Goal: Task Accomplishment & Management: Manage account settings

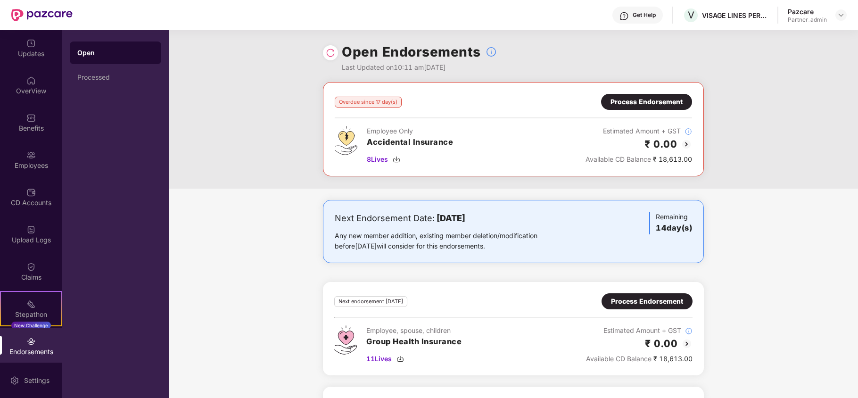
scroll to position [95, 0]
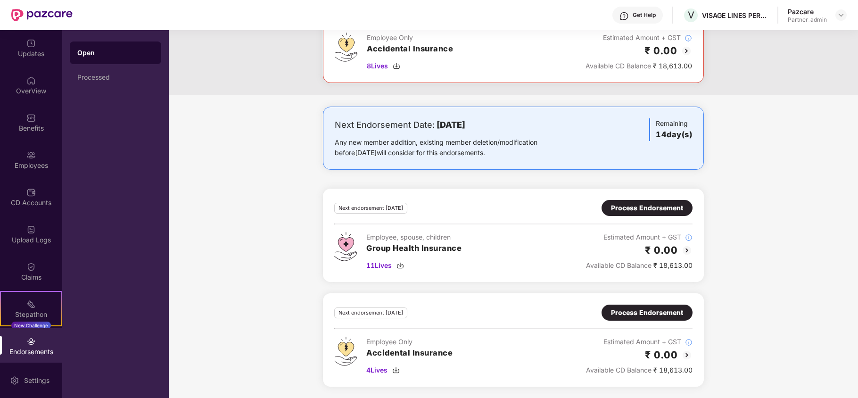
click at [626, 206] on div "Process Endorsement" at bounding box center [647, 208] width 72 height 10
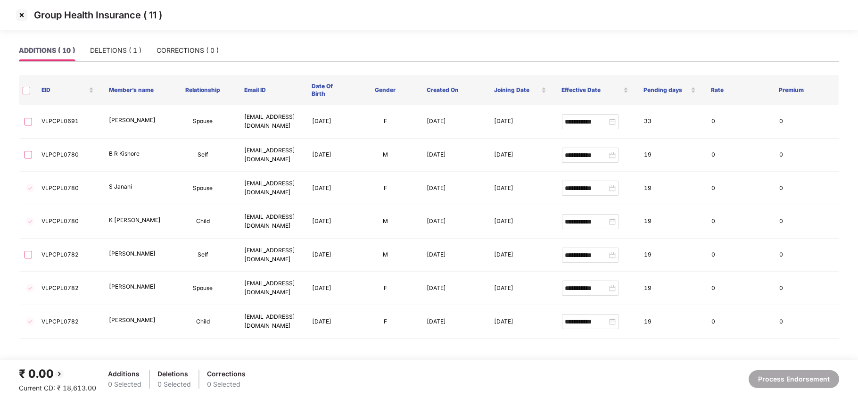
click at [22, 15] on img at bounding box center [21, 15] width 15 height 15
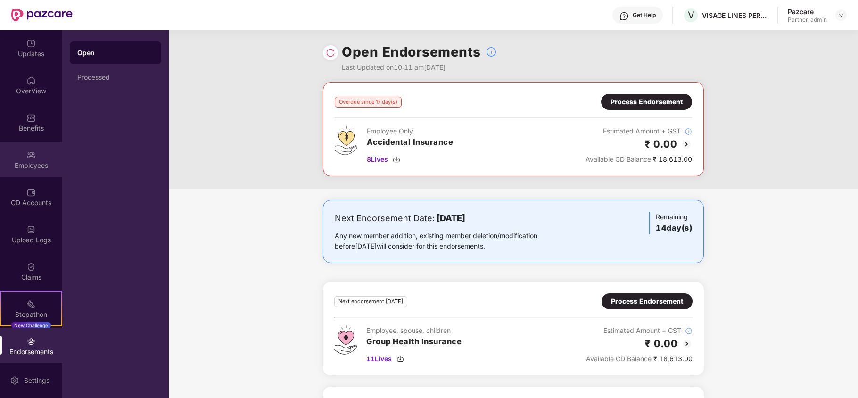
click at [29, 153] on img at bounding box center [30, 154] width 9 height 9
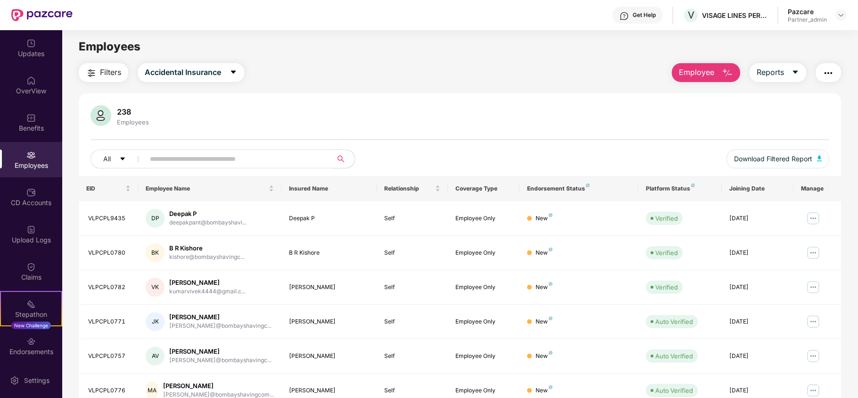
click at [252, 162] on input "text" at bounding box center [234, 159] width 169 height 14
paste input "**********"
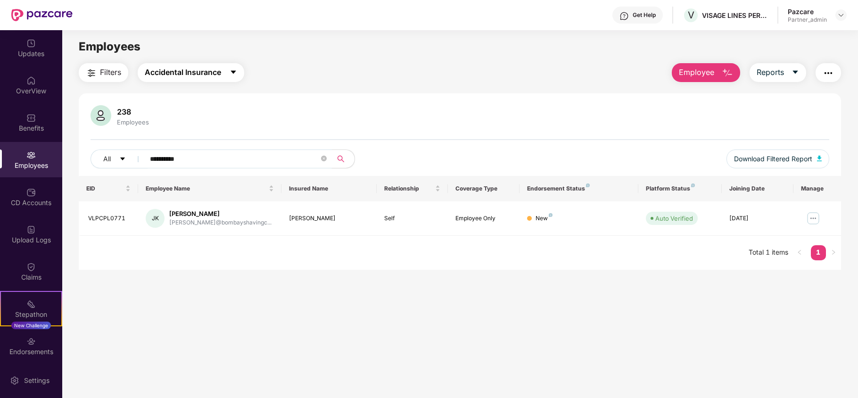
type input "**********"
click at [163, 67] on span "Accidental Insurance" at bounding box center [183, 72] width 76 height 12
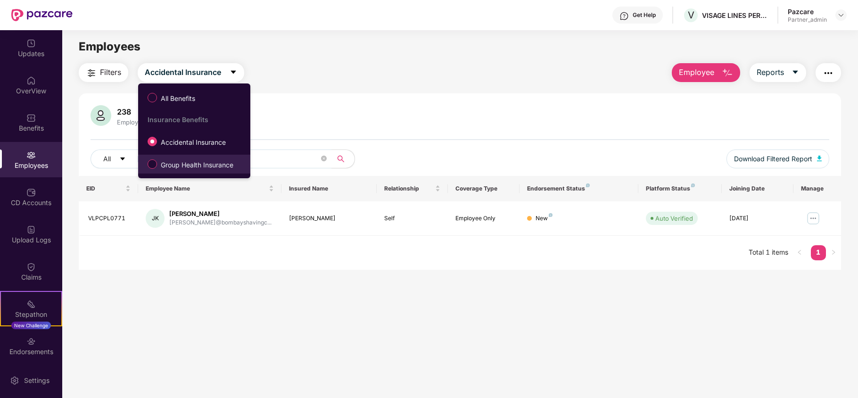
click at [189, 168] on span "Group Health Insurance" at bounding box center [197, 165] width 80 height 10
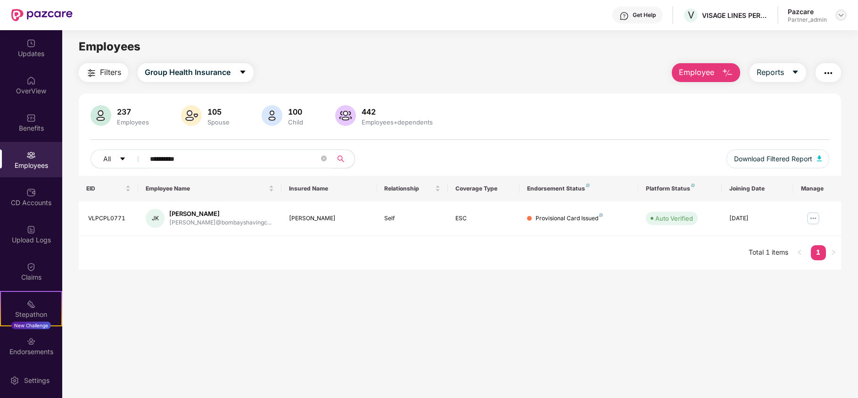
click at [839, 15] on img at bounding box center [841, 15] width 8 height 8
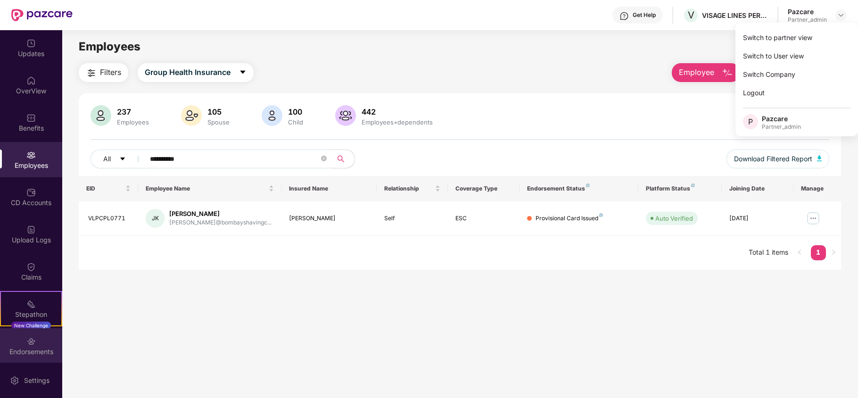
click at [25, 359] on div "Endorsements" at bounding box center [31, 345] width 62 height 35
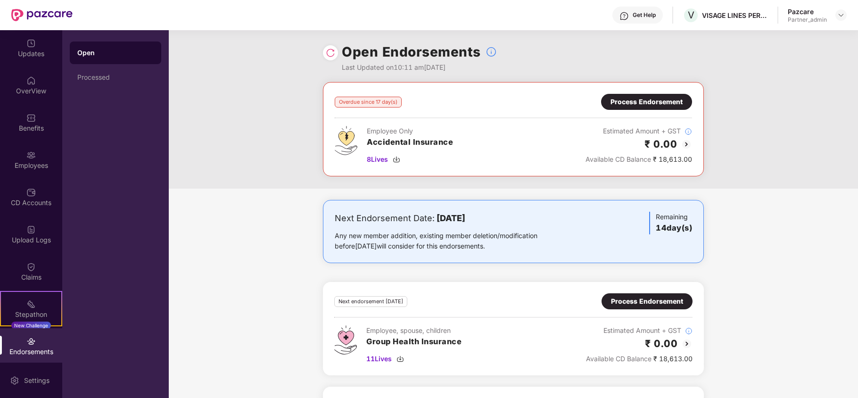
scroll to position [95, 0]
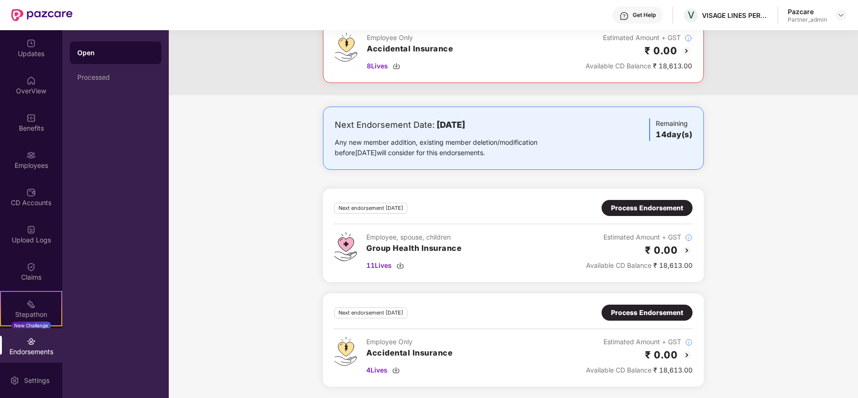
click at [634, 210] on div "Process Endorsement" at bounding box center [647, 208] width 72 height 10
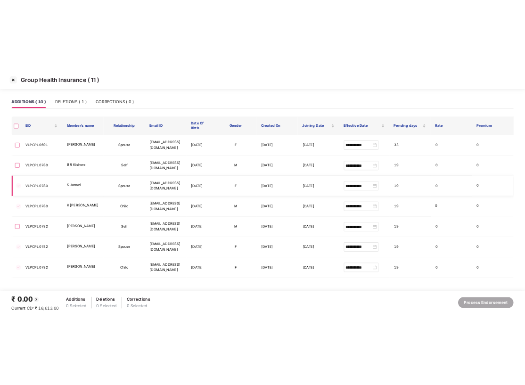
scroll to position [151, 0]
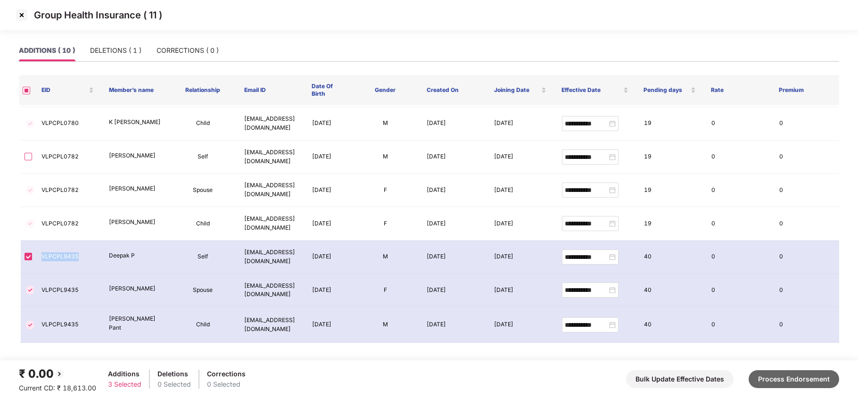
click at [783, 372] on button "Process Endorsement" at bounding box center [794, 379] width 91 height 18
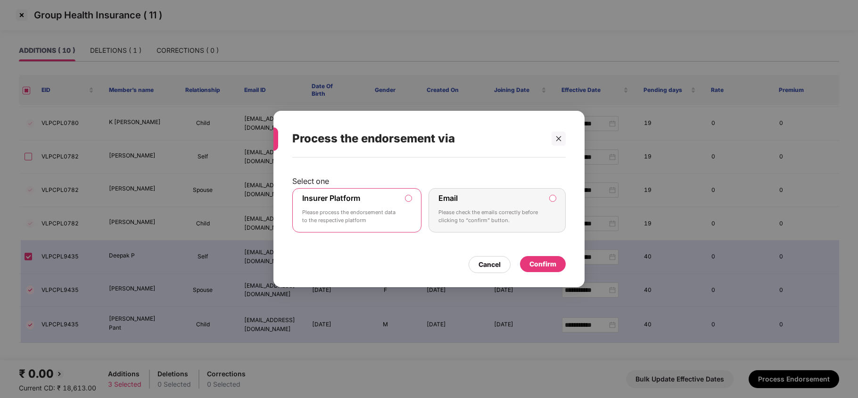
drag, startPoint x: 405, startPoint y: 208, endPoint x: 478, endPoint y: 240, distance: 79.6
click at [412, 212] on label "Insurer Platform Please process the endorsement data to the respective platform" at bounding box center [356, 210] width 129 height 44
click at [542, 263] on div "Confirm" at bounding box center [542, 264] width 27 height 10
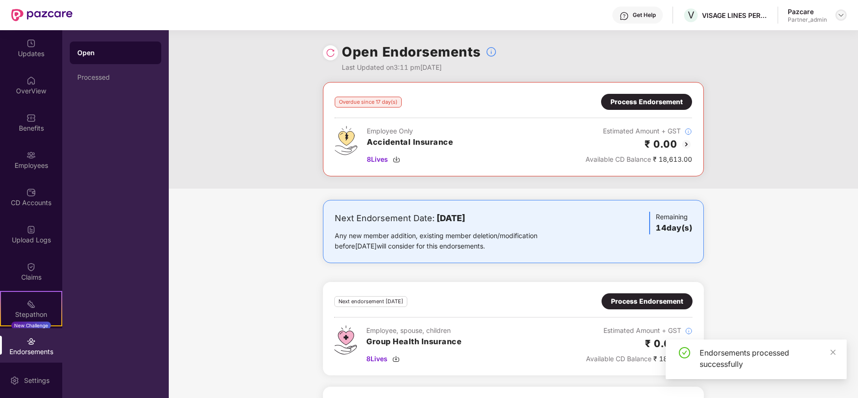
click at [843, 14] on img at bounding box center [841, 15] width 8 height 8
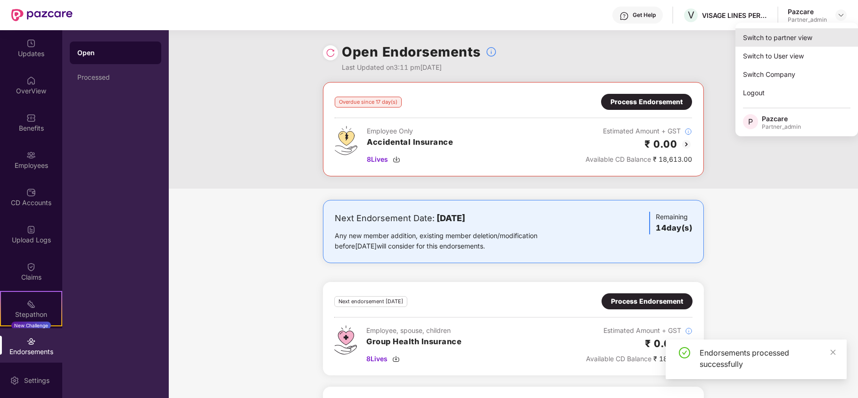
click at [801, 39] on div "Switch to partner view" at bounding box center [796, 37] width 123 height 18
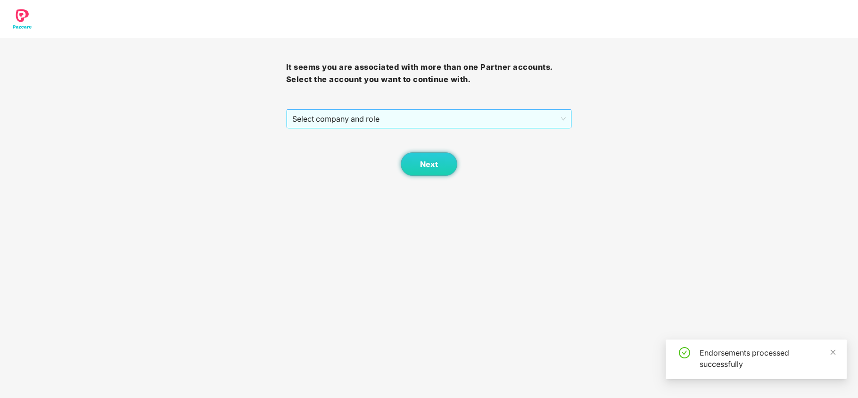
click at [387, 123] on span "Select company and role" at bounding box center [429, 119] width 274 height 18
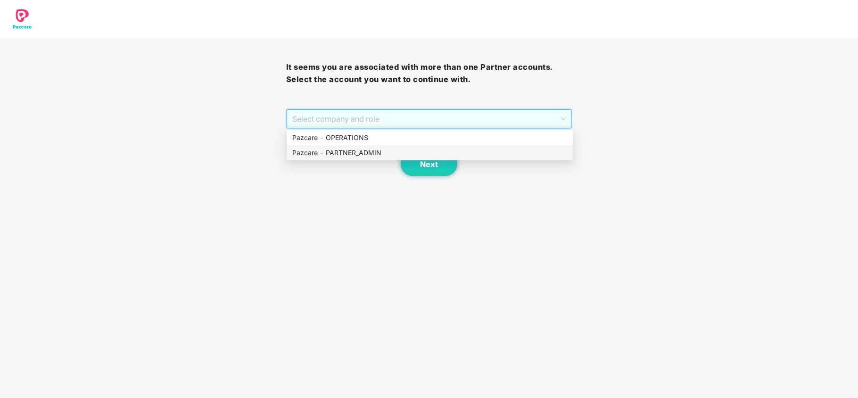
click at [308, 157] on div "Pazcare - PARTNER_ADMIN" at bounding box center [429, 153] width 275 height 10
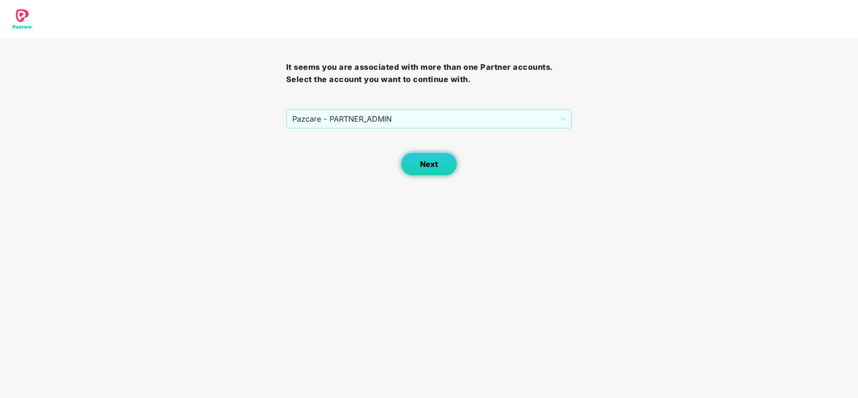
click at [415, 166] on button "Next" at bounding box center [429, 164] width 57 height 24
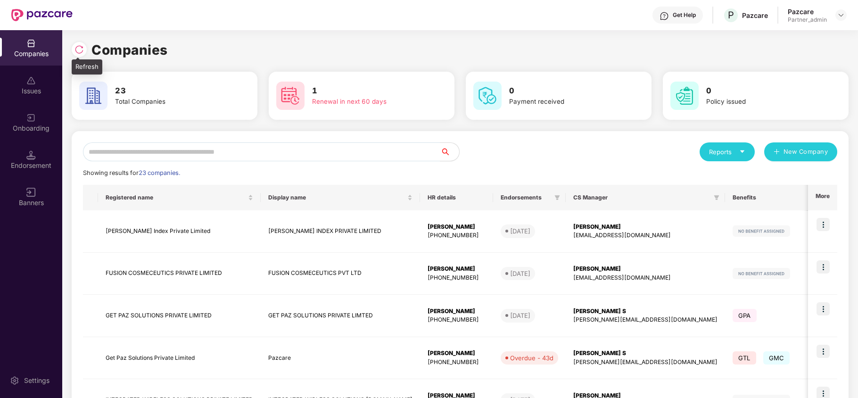
click at [83, 48] on img at bounding box center [78, 49] width 9 height 9
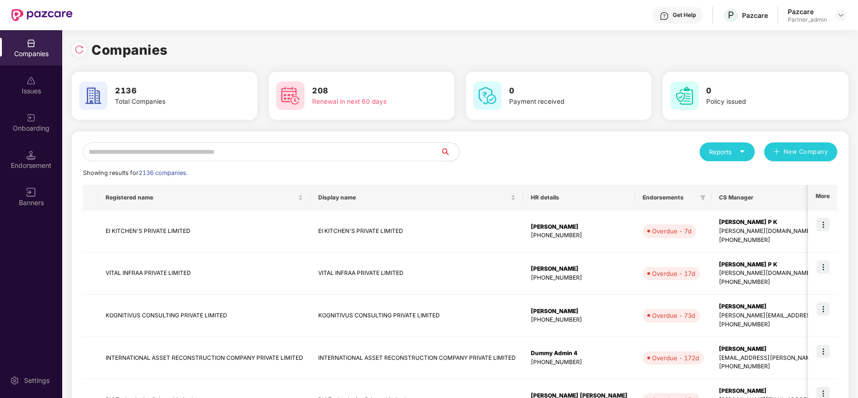
click at [567, 40] on div "Companies" at bounding box center [460, 50] width 777 height 21
click at [396, 155] on input "text" at bounding box center [261, 151] width 357 height 19
type input "*"
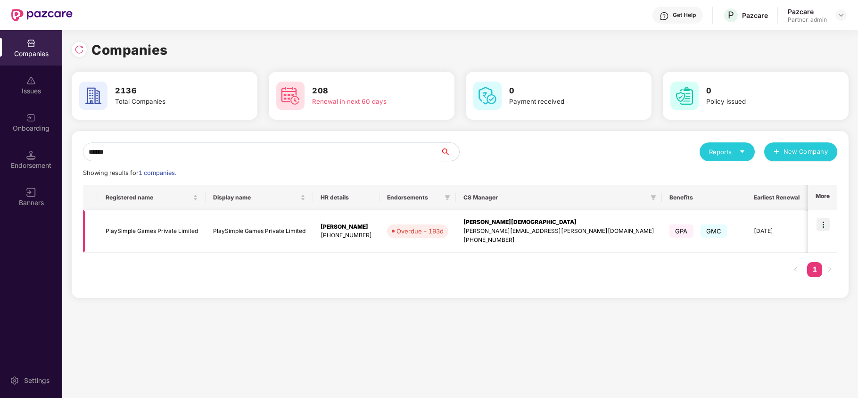
type input "******"
click at [137, 234] on td "PlaySimple Games Private Limited" at bounding box center [151, 231] width 107 height 42
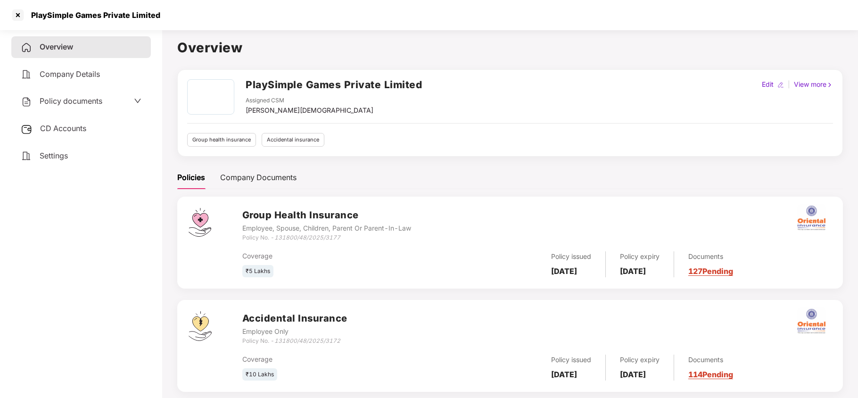
click at [61, 126] on span "CD Accounts" at bounding box center [63, 128] width 46 height 9
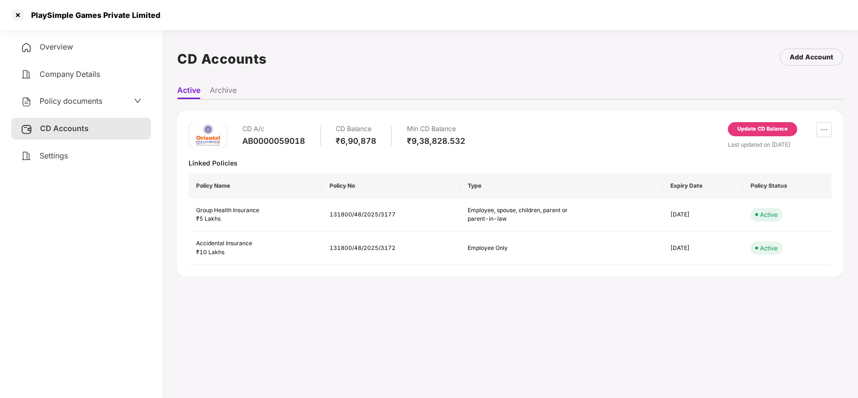
click at [766, 125] on div "Update CD Balance" at bounding box center [762, 129] width 50 height 8
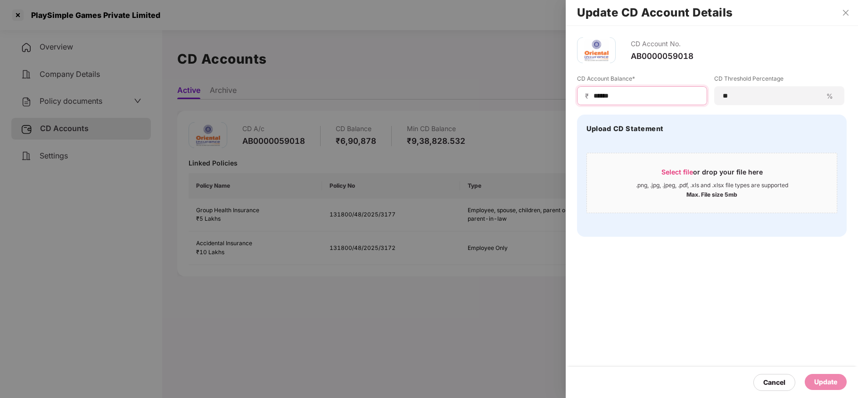
click at [636, 93] on input "******" at bounding box center [646, 96] width 107 height 10
paste input
type input "******"
click at [817, 377] on div "Update" at bounding box center [825, 382] width 23 height 10
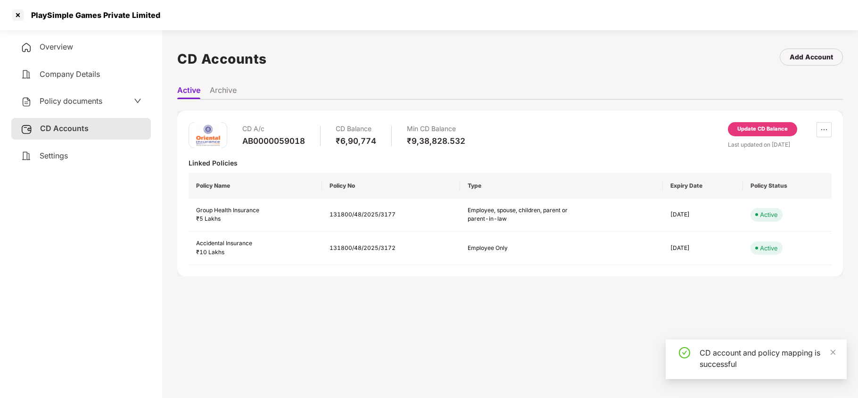
click at [66, 101] on span "Policy documents" at bounding box center [71, 100] width 63 height 9
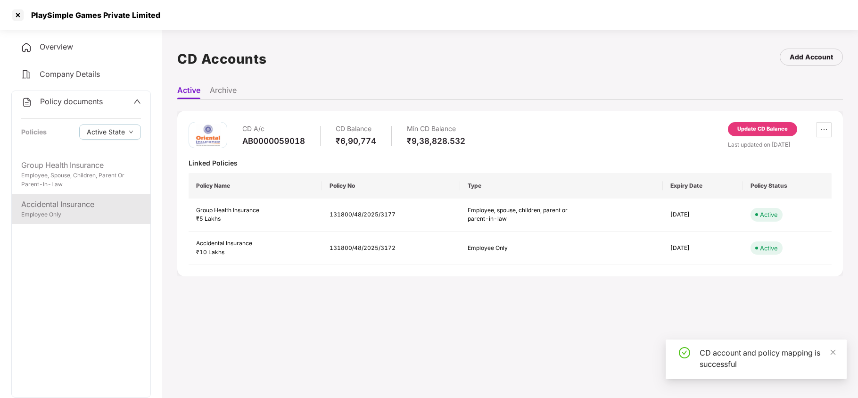
click at [68, 221] on div "Accidental Insurance Employee Only" at bounding box center [81, 209] width 139 height 30
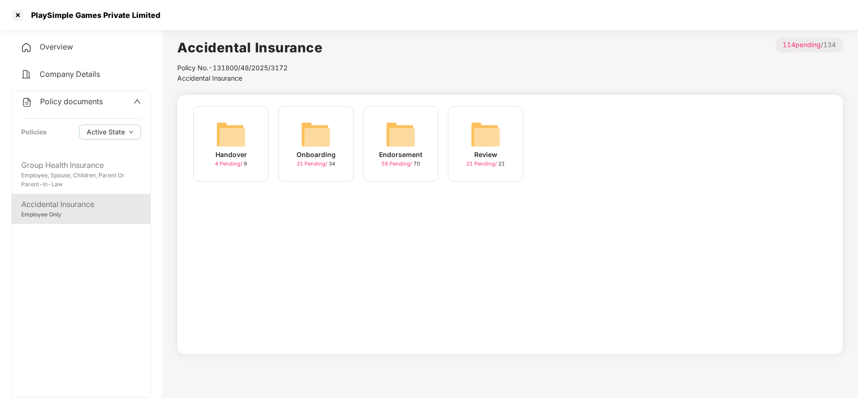
click at [403, 132] on img at bounding box center [401, 134] width 30 height 30
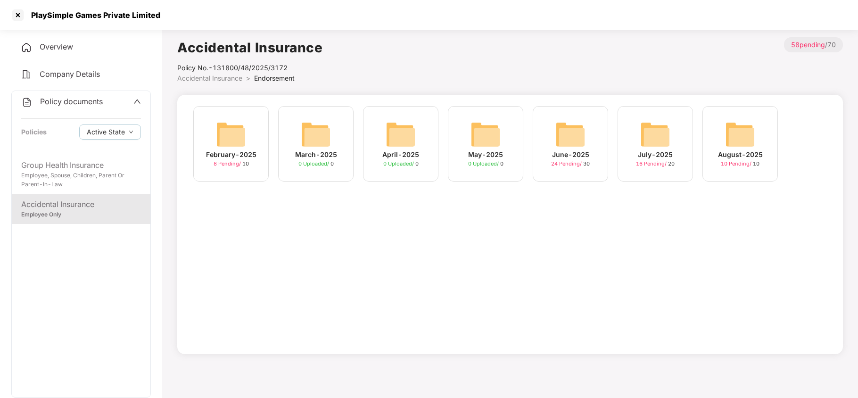
click at [730, 140] on img at bounding box center [740, 134] width 30 height 30
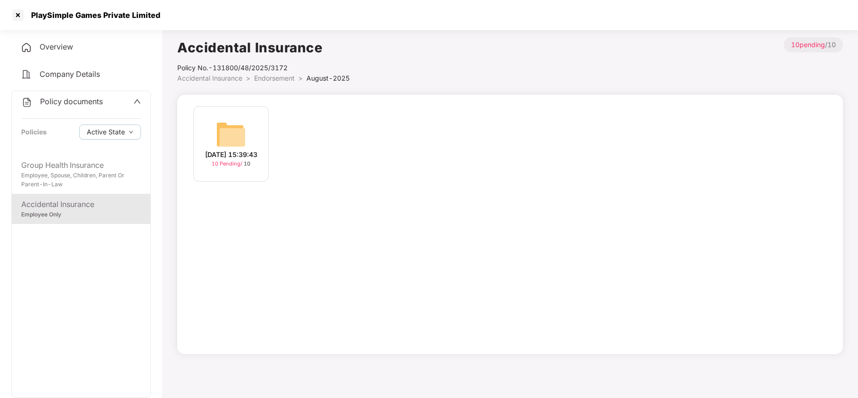
click at [246, 141] on div "12-Aug-2025 15:39:43 10 Pending / 10" at bounding box center [230, 143] width 75 height 75
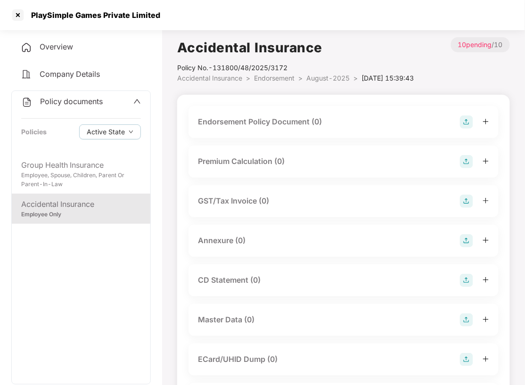
drag, startPoint x: 361, startPoint y: 124, endPoint x: 367, endPoint y: 124, distance: 6.2
click at [361, 124] on div "Endorsement Policy Document (0)" at bounding box center [343, 122] width 291 height 13
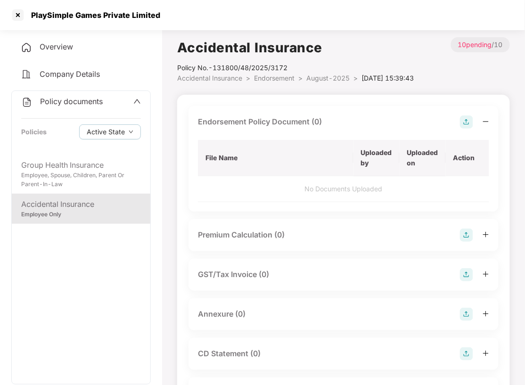
click at [468, 123] on img at bounding box center [466, 122] width 13 height 13
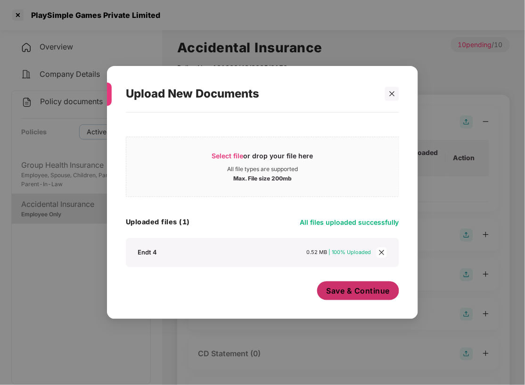
click at [365, 290] on span "Save & Continue" at bounding box center [359, 291] width 64 height 10
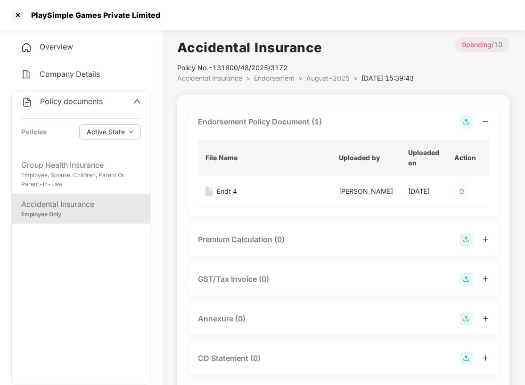
click at [467, 326] on img at bounding box center [466, 319] width 13 height 13
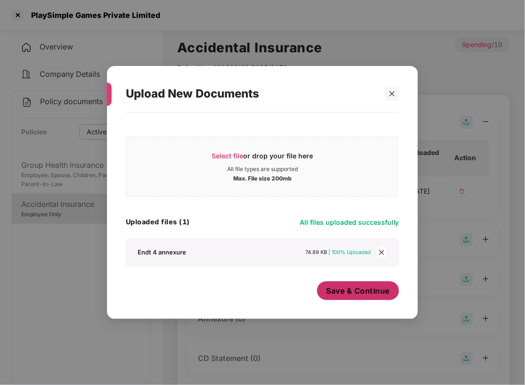
click at [361, 289] on span "Save & Continue" at bounding box center [359, 291] width 64 height 10
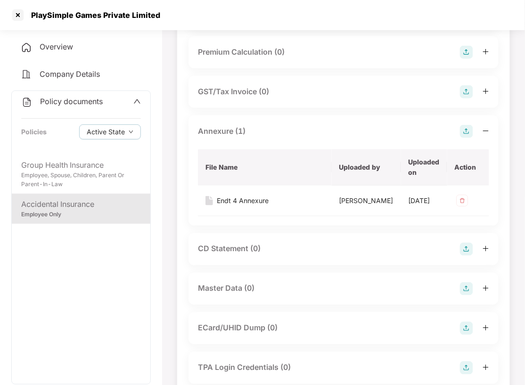
scroll to position [189, 0]
click at [271, 295] on div "Master Data (0)" at bounding box center [343, 287] width 291 height 13
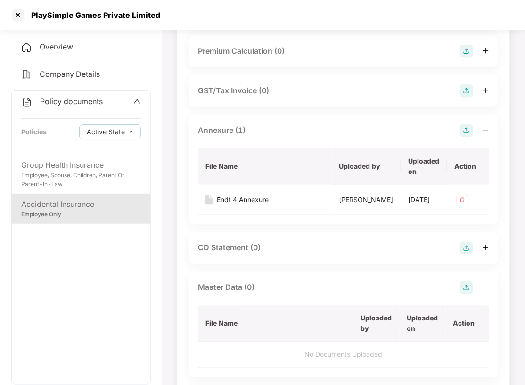
click at [464, 295] on img at bounding box center [466, 287] width 13 height 13
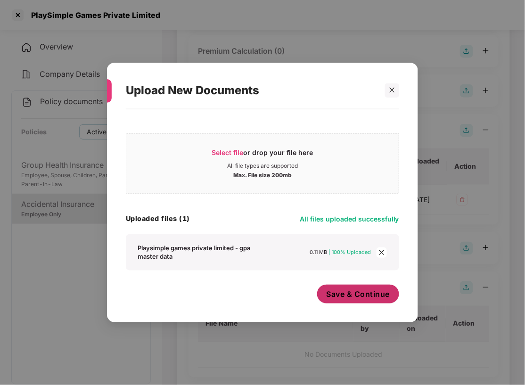
click at [347, 295] on span "Save & Continue" at bounding box center [359, 294] width 64 height 10
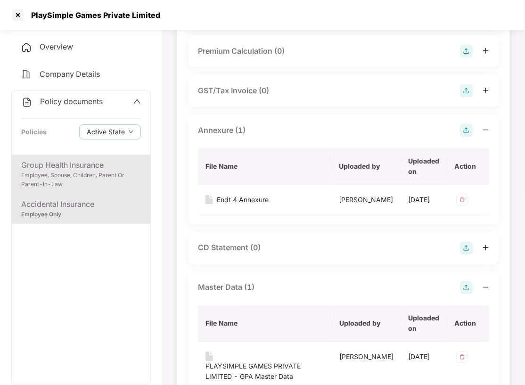
click at [100, 172] on div "Employee, Spouse, Children, Parent Or Parent-In-Law" at bounding box center [81, 180] width 120 height 18
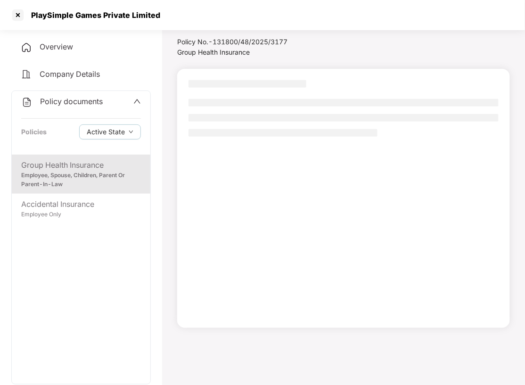
scroll to position [25, 0]
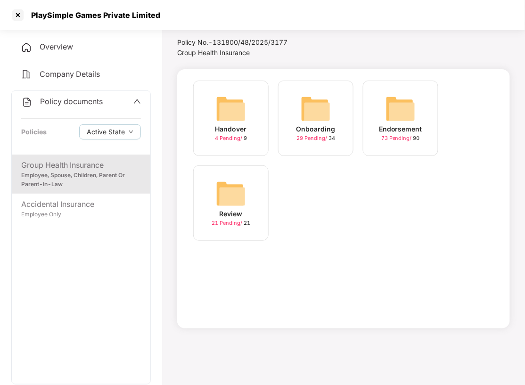
click at [393, 120] on img at bounding box center [401, 109] width 30 height 30
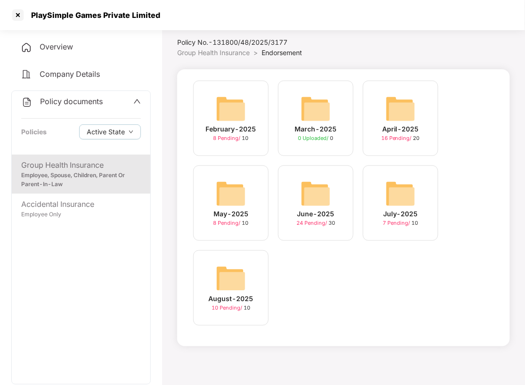
click at [225, 291] on img at bounding box center [231, 279] width 30 height 30
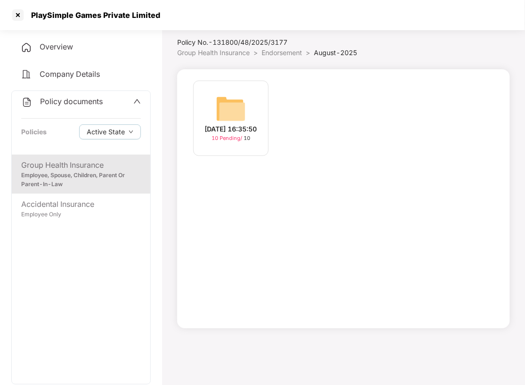
click at [229, 124] on div "12-Aug-2025 16:35:50" at bounding box center [231, 129] width 52 height 10
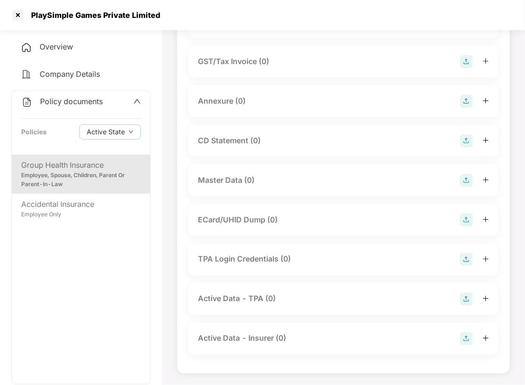
click at [464, 183] on img at bounding box center [466, 180] width 13 height 13
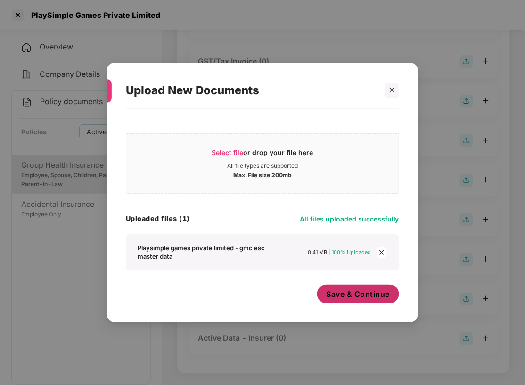
click at [358, 293] on span "Save & Continue" at bounding box center [359, 294] width 64 height 10
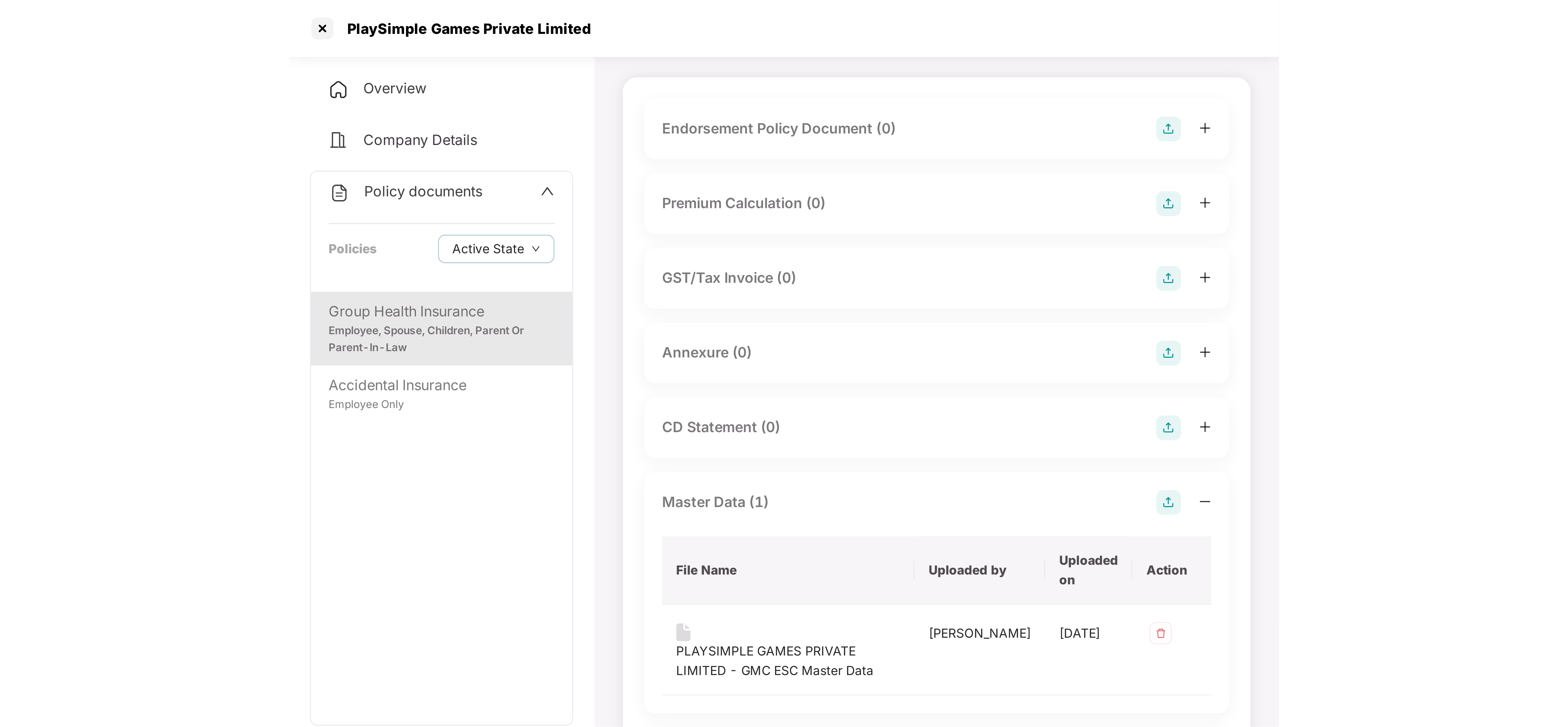
scroll to position [0, 0]
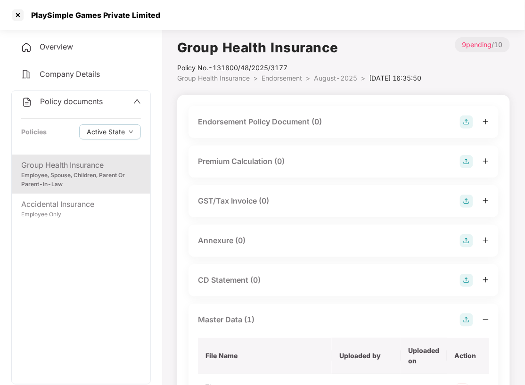
click at [467, 121] on img at bounding box center [466, 122] width 13 height 13
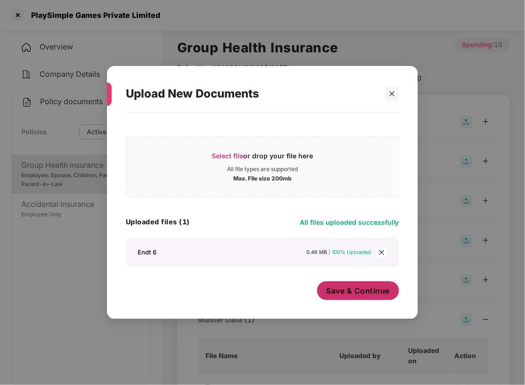
click at [351, 287] on span "Save & Continue" at bounding box center [359, 291] width 64 height 10
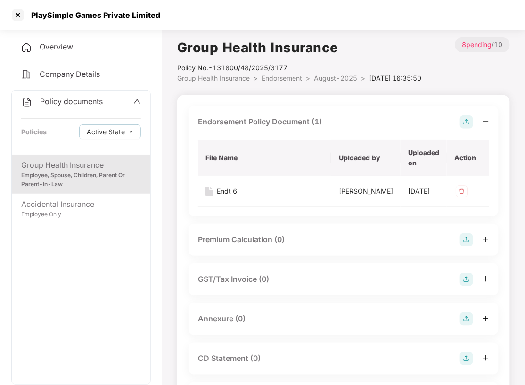
click at [462, 326] on img at bounding box center [466, 319] width 13 height 13
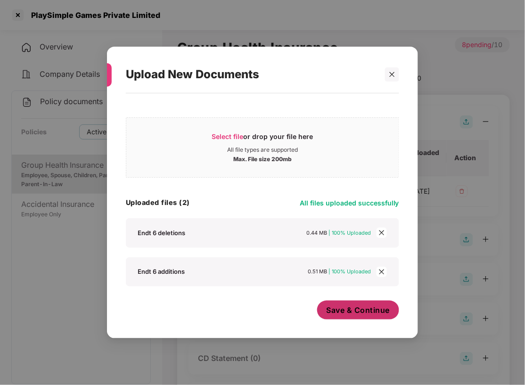
click at [359, 307] on span "Save & Continue" at bounding box center [359, 310] width 64 height 10
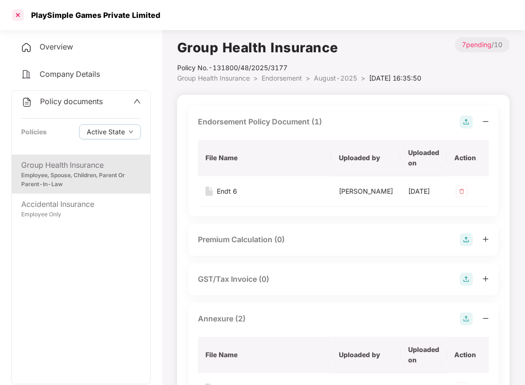
click at [16, 14] on div at bounding box center [17, 15] width 15 height 15
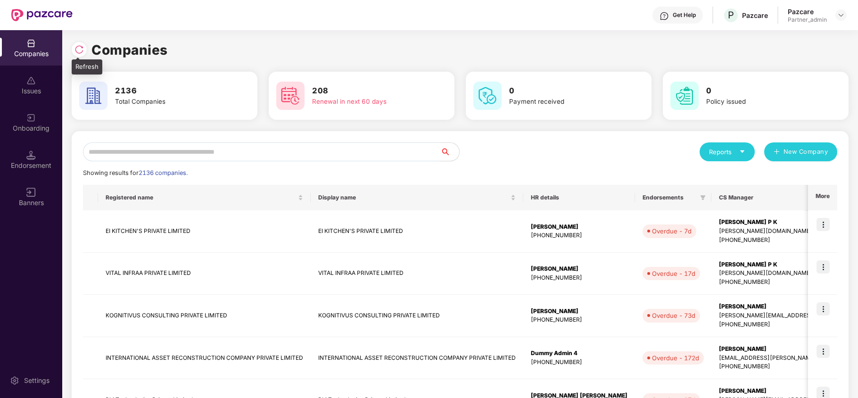
click at [79, 48] on img at bounding box center [78, 49] width 9 height 9
click at [290, 157] on input "text" at bounding box center [261, 151] width 357 height 19
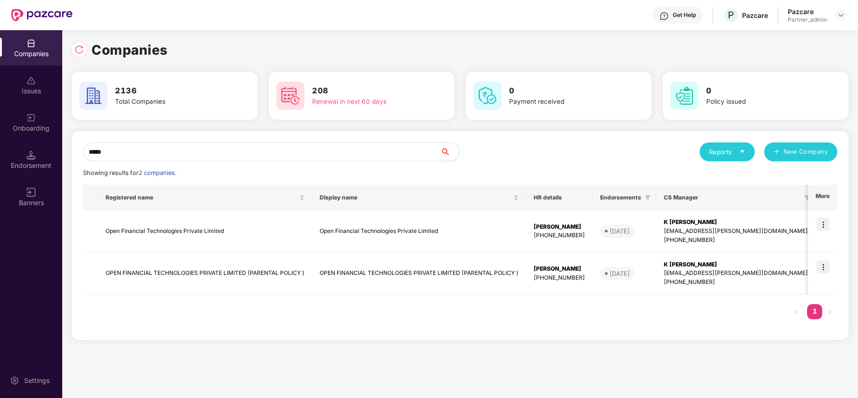
type input "******"
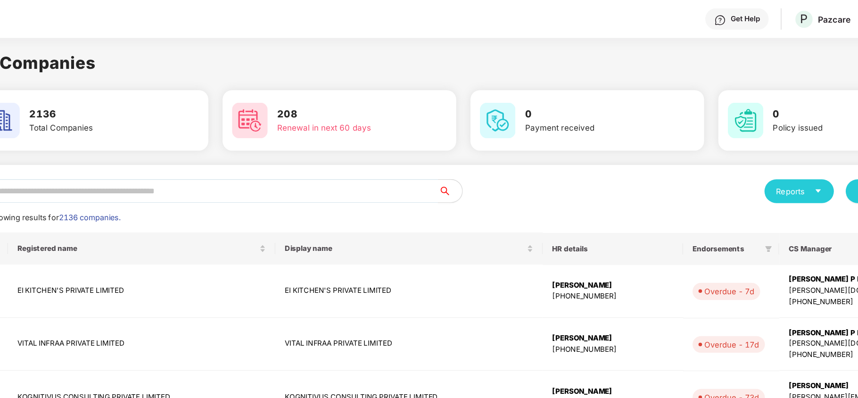
click at [439, 50] on div "Companies" at bounding box center [460, 50] width 777 height 21
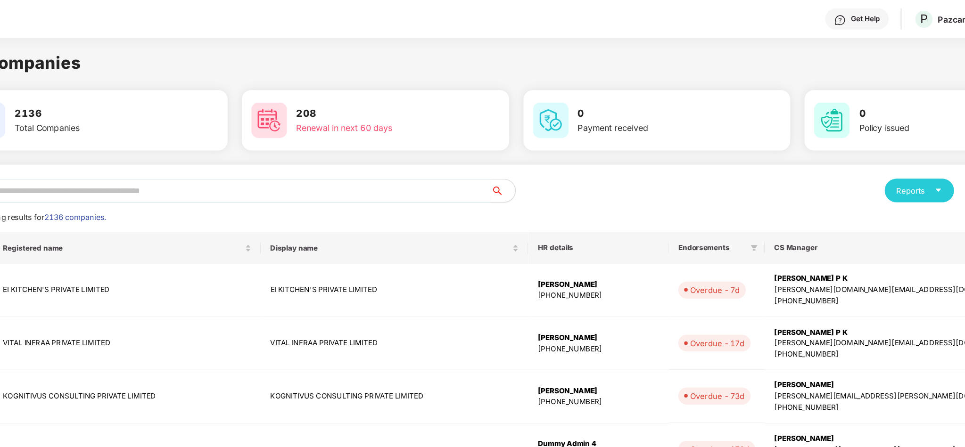
click at [294, 209] on body "Get Help P Pazcare Pazcare Partner_admin Companies Issues Onboarding Endorsemen…" at bounding box center [482, 223] width 965 height 447
drag, startPoint x: 231, startPoint y: 59, endPoint x: 380, endPoint y: 101, distance: 154.3
click at [362, 64] on div "Companies 2136 Total Companies 208 Renewal in next 60 days 0 Payment received 0…" at bounding box center [514, 362] width 884 height 645
click at [861, 14] on div "Pazcare" at bounding box center [862, 15] width 26 height 9
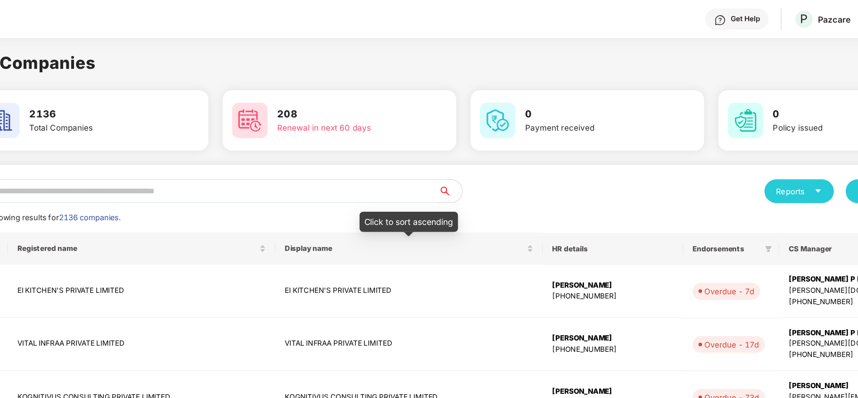
click at [305, 179] on div "Reports New Company Showing results for 2136 companies. Registered name Display…" at bounding box center [460, 404] width 754 height 524
click at [227, 180] on div "Reports New Company Showing results for 2136 companies. Registered name Display…" at bounding box center [460, 404] width 754 height 524
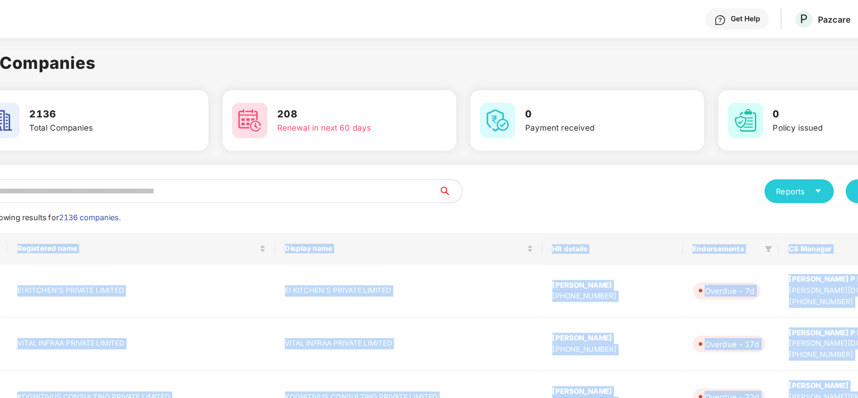
click at [227, 180] on div "Reports New Company Showing results for 2136 companies. Registered name Display…" at bounding box center [460, 404] width 754 height 524
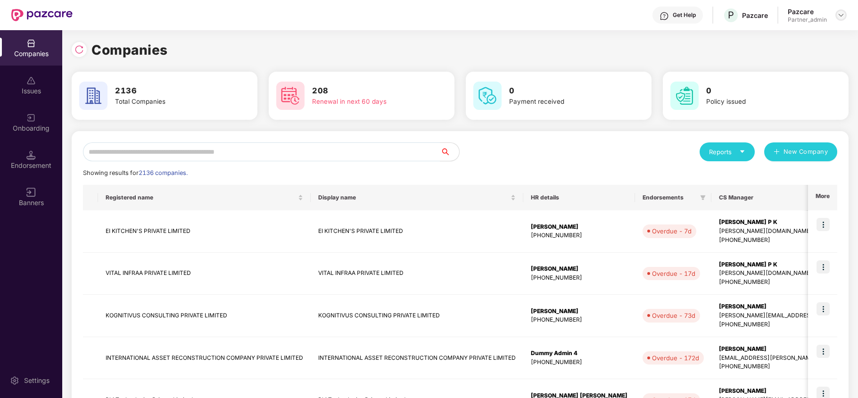
click at [844, 16] on img at bounding box center [841, 15] width 8 height 8
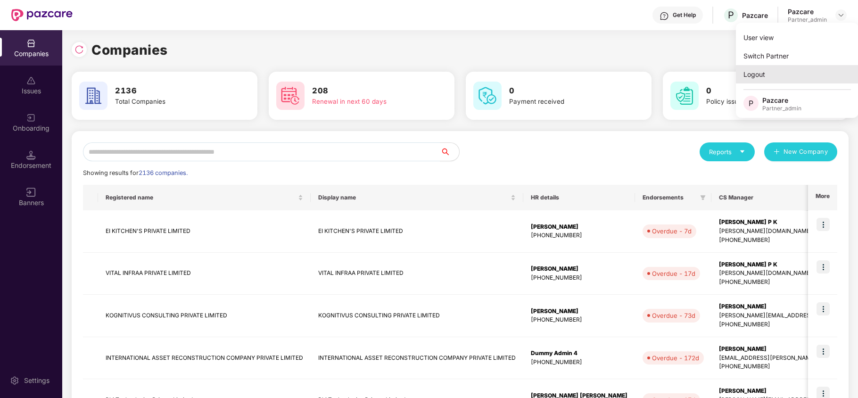
click at [765, 70] on div "Logout" at bounding box center [797, 74] width 123 height 18
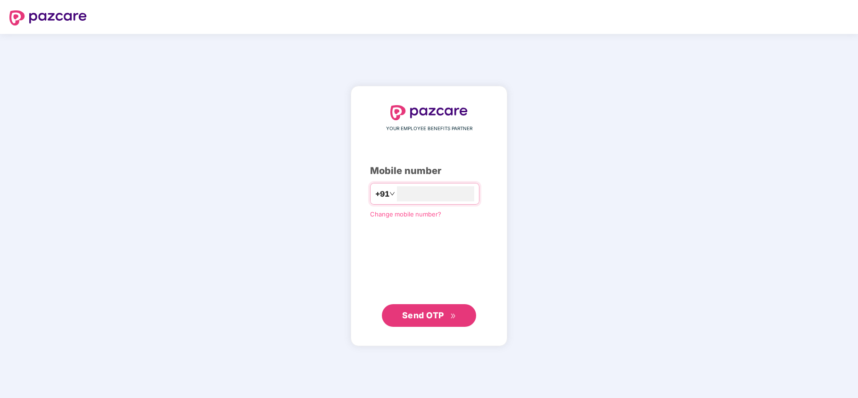
type input "**********"
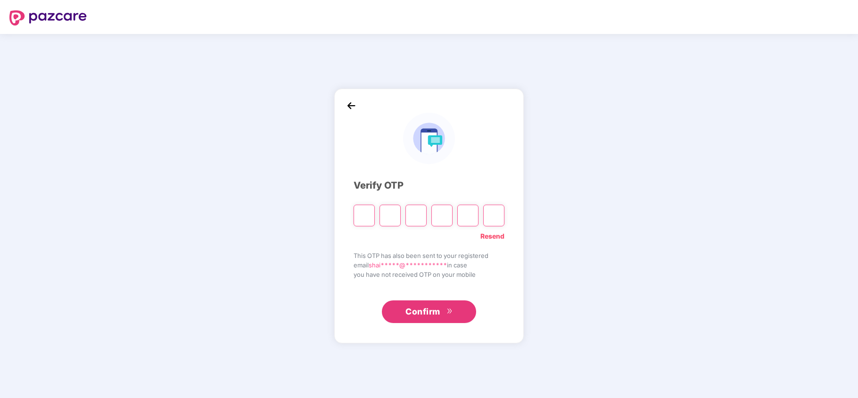
type input "*"
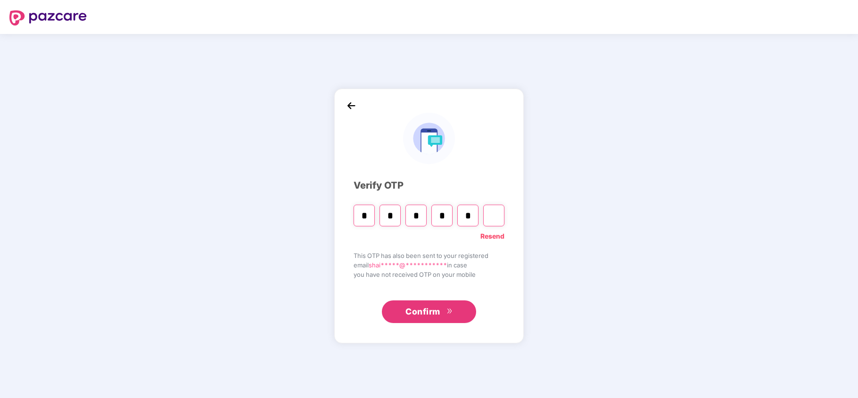
type input "*"
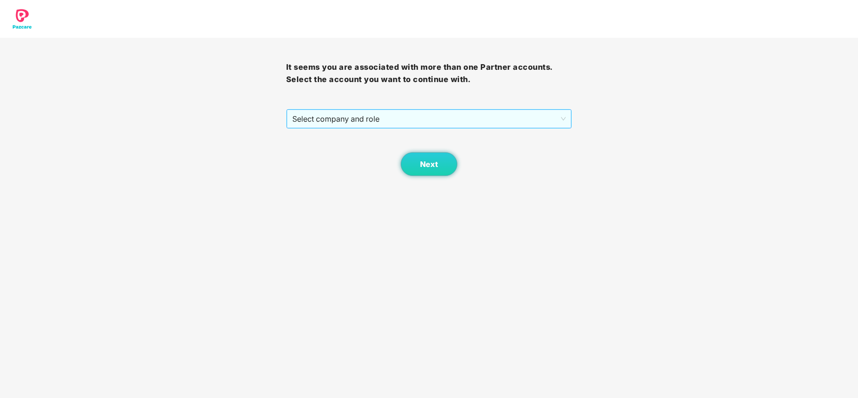
click at [353, 121] on span "Select company and role" at bounding box center [429, 119] width 274 height 18
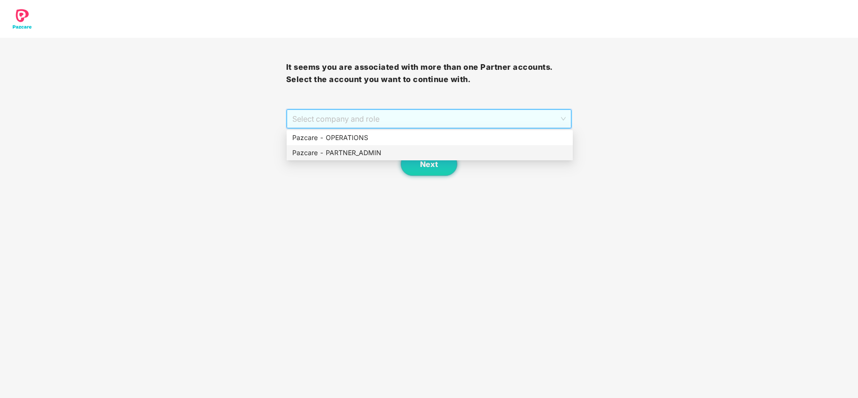
click at [332, 149] on div "Pazcare - PARTNER_ADMIN" at bounding box center [429, 153] width 275 height 10
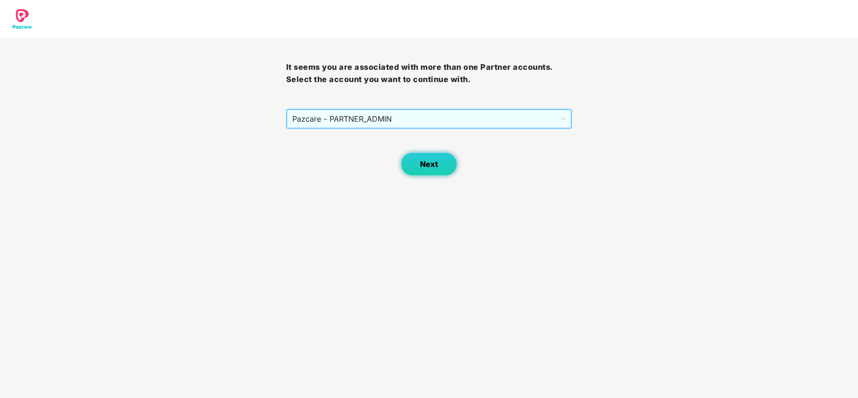
click at [406, 166] on button "Next" at bounding box center [429, 164] width 57 height 24
